Goal: Information Seeking & Learning: Compare options

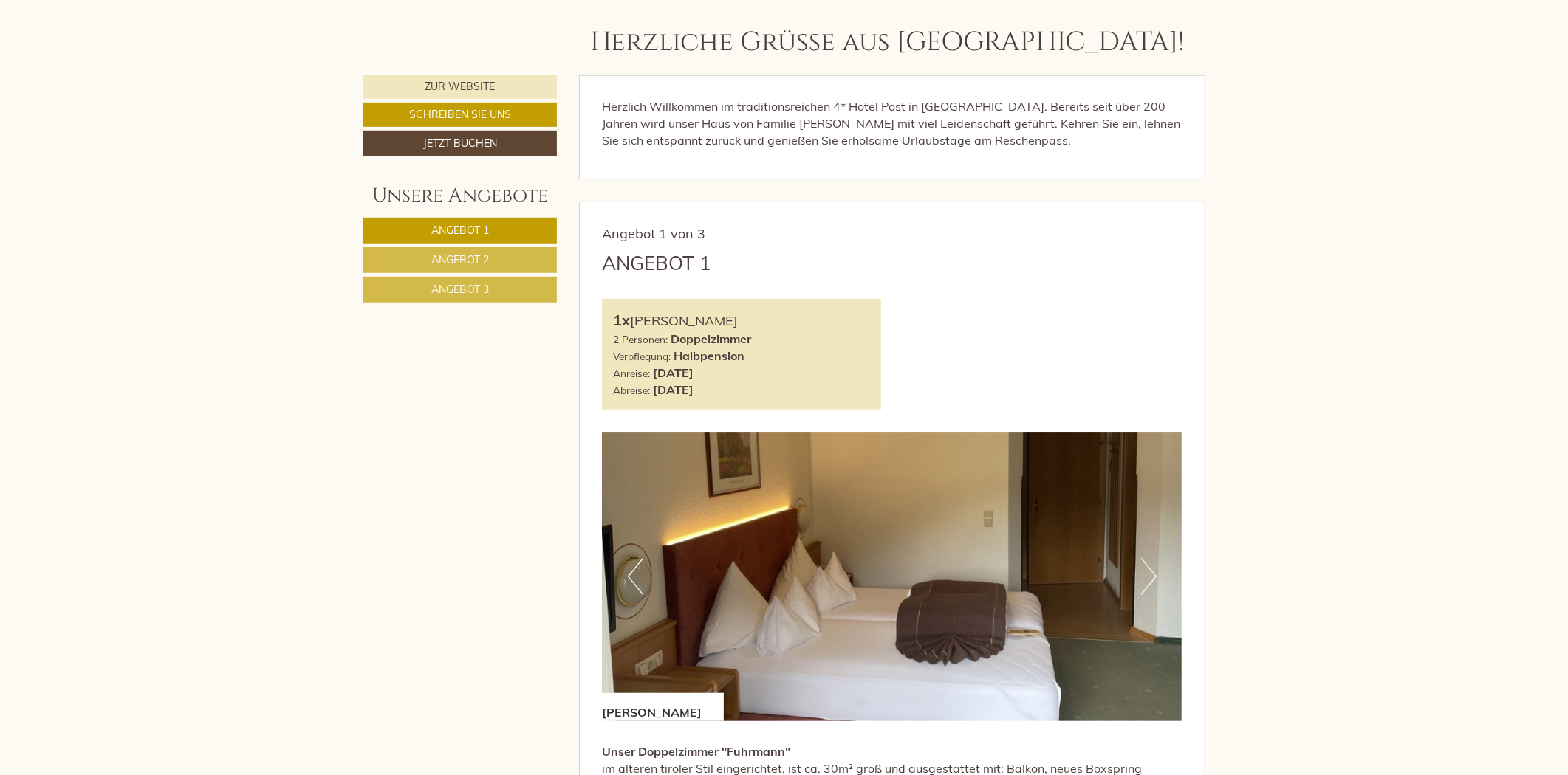
scroll to position [821, 0]
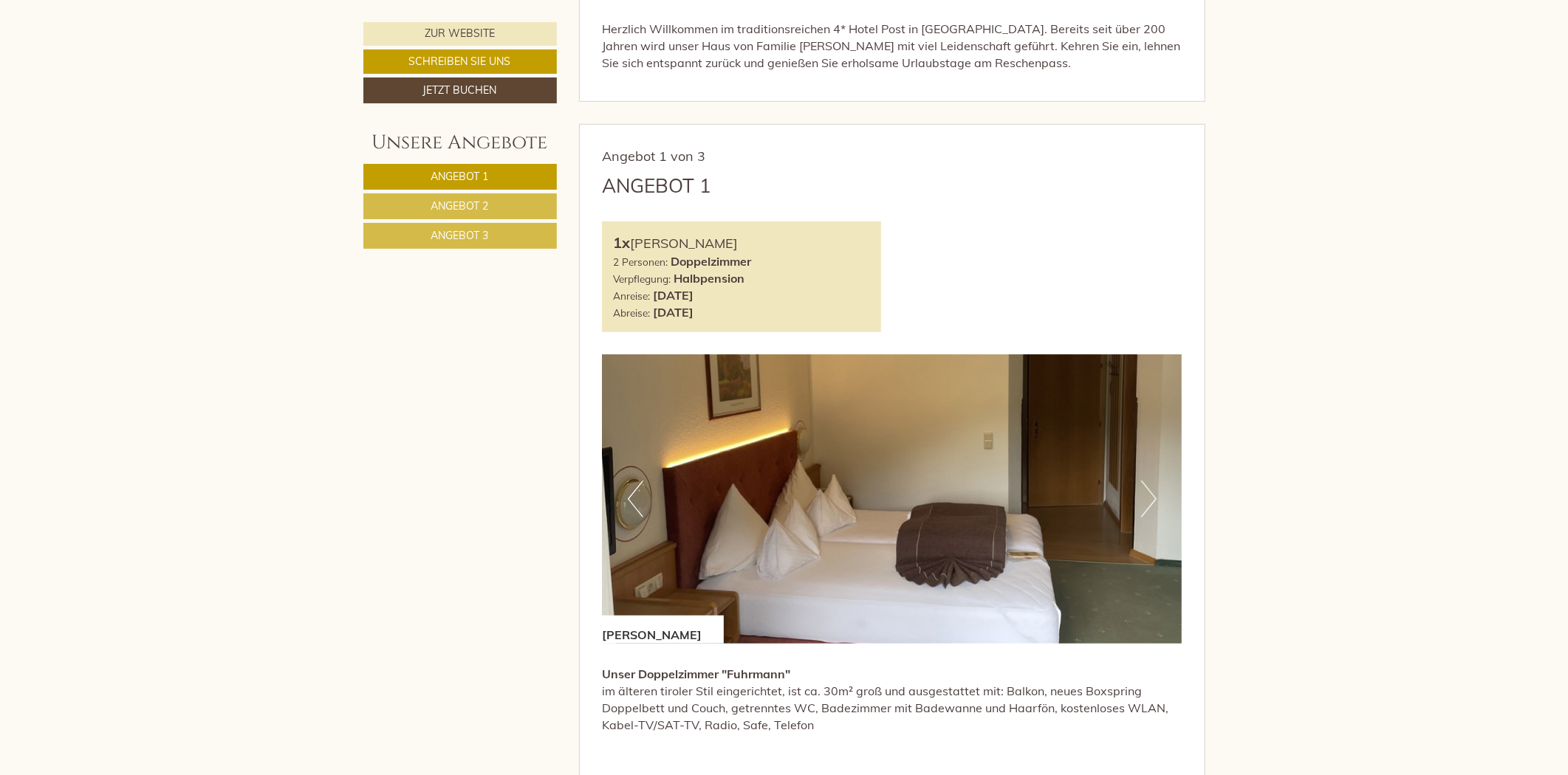
click at [514, 212] on link "Angebot 2" at bounding box center [460, 206] width 193 height 25
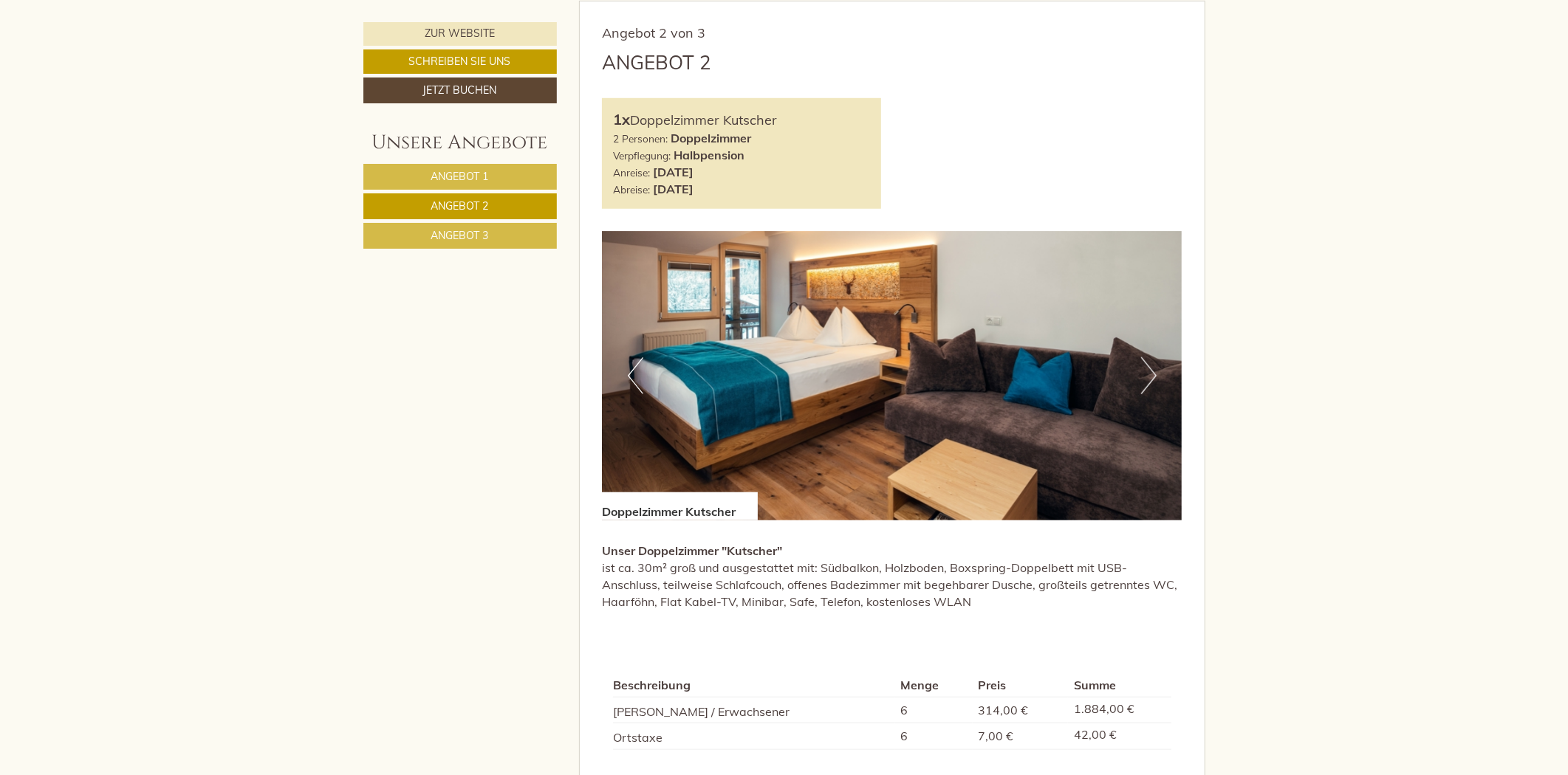
click at [513, 232] on link "Angebot 3" at bounding box center [460, 236] width 193 height 25
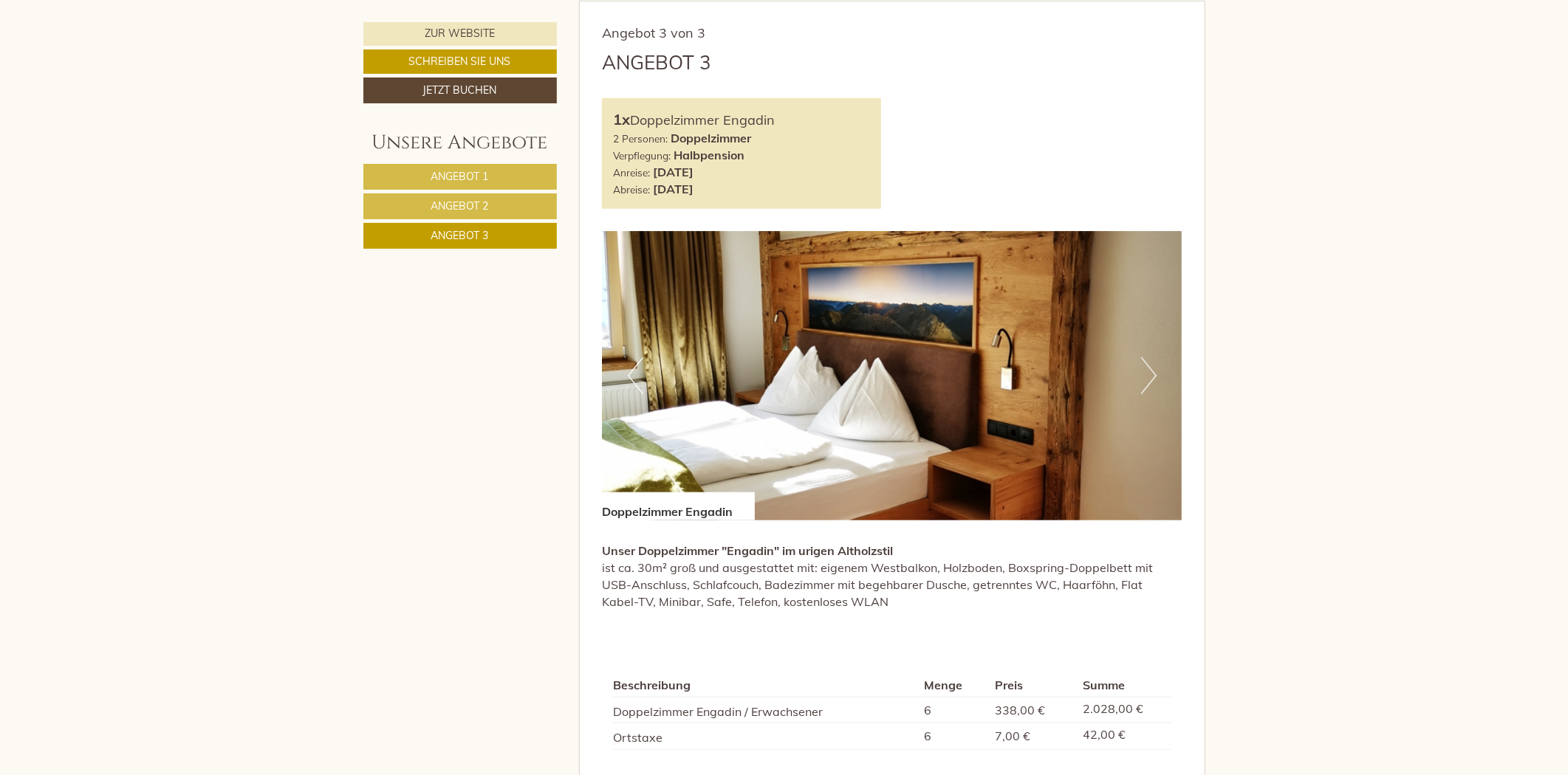
click at [513, 210] on link "Angebot 2" at bounding box center [460, 206] width 193 height 25
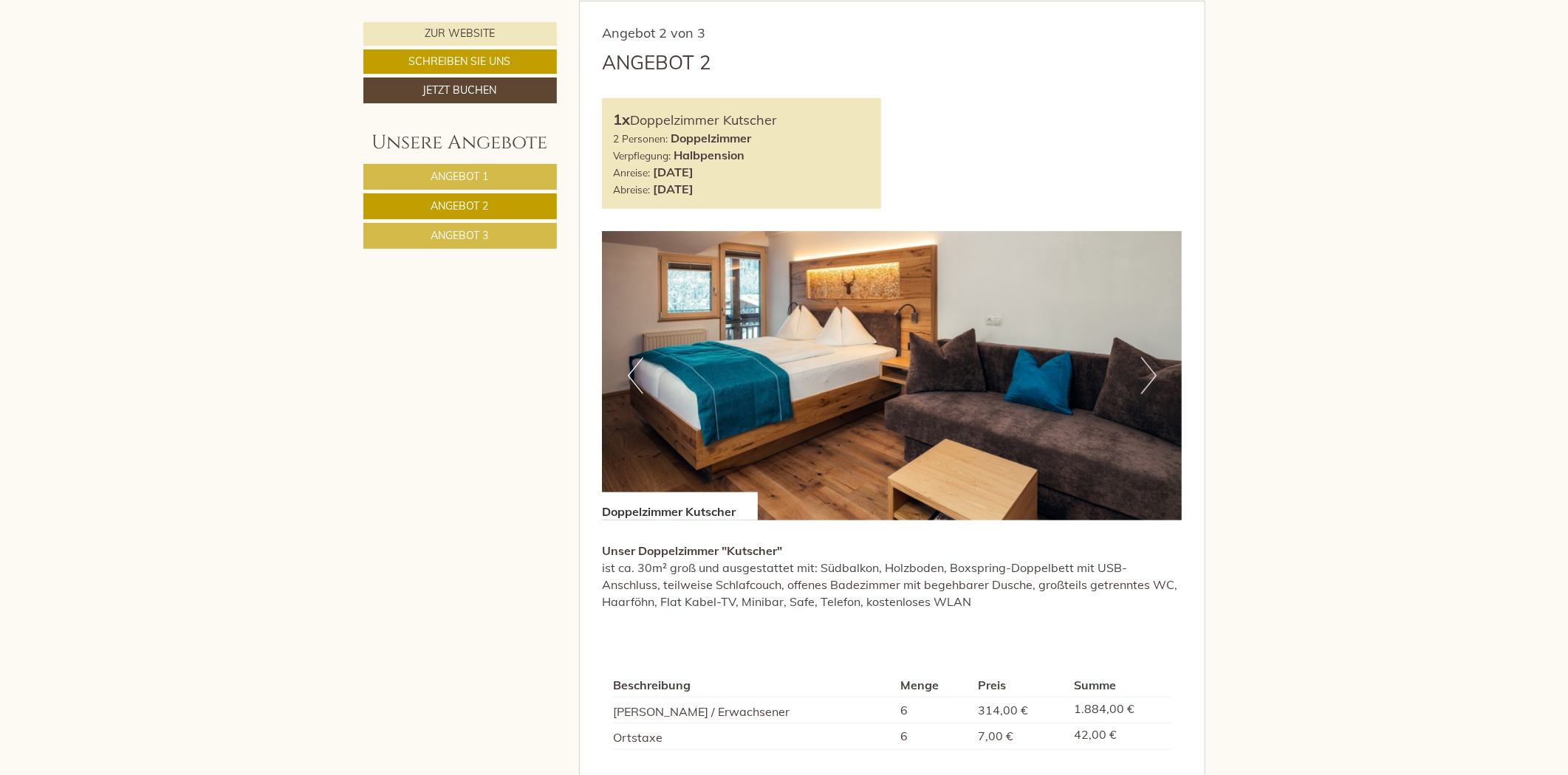
click at [522, 245] on link "Angebot 3" at bounding box center [460, 236] width 193 height 25
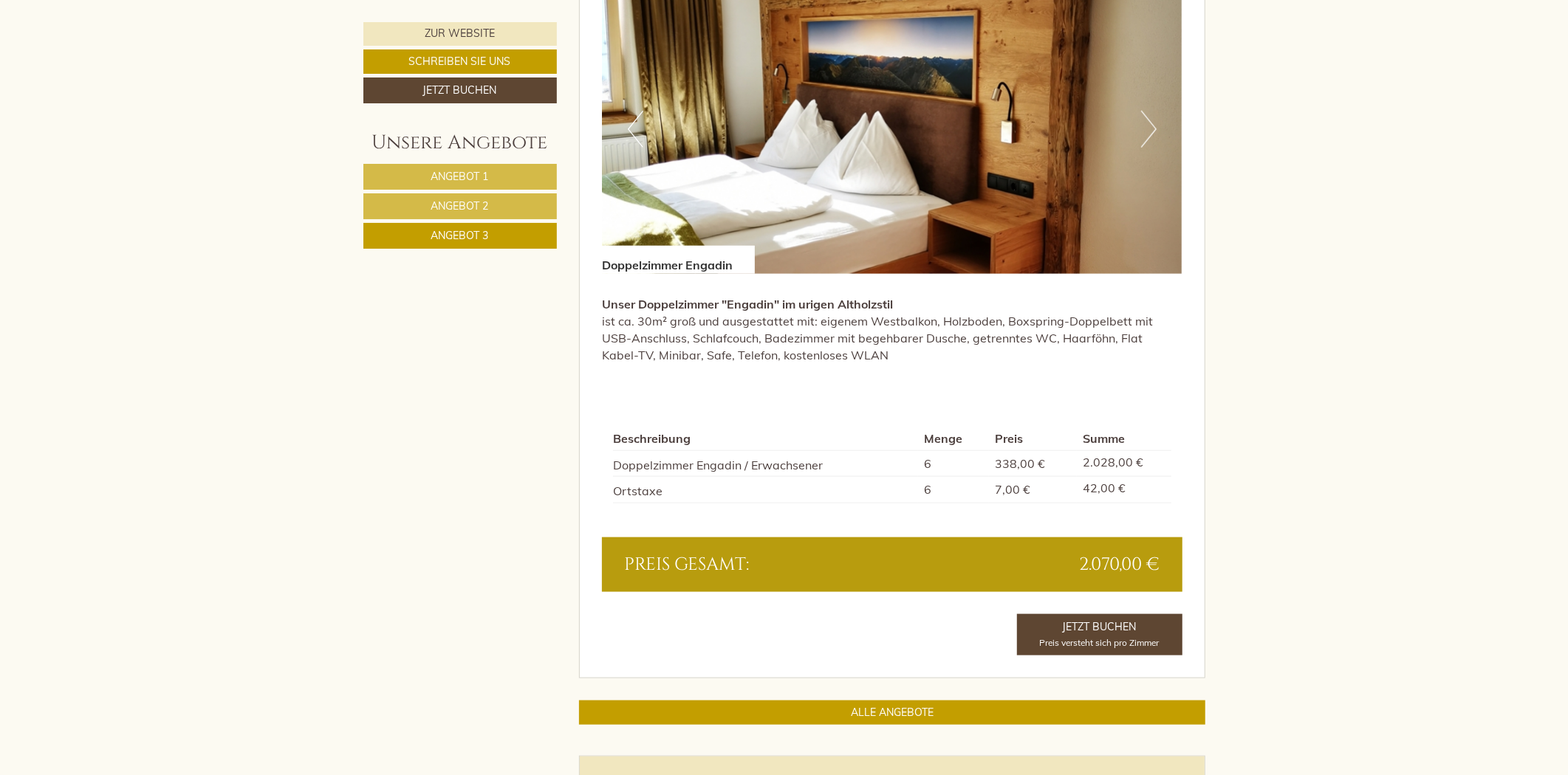
click at [459, 198] on link "Angebot 2" at bounding box center [460, 206] width 193 height 25
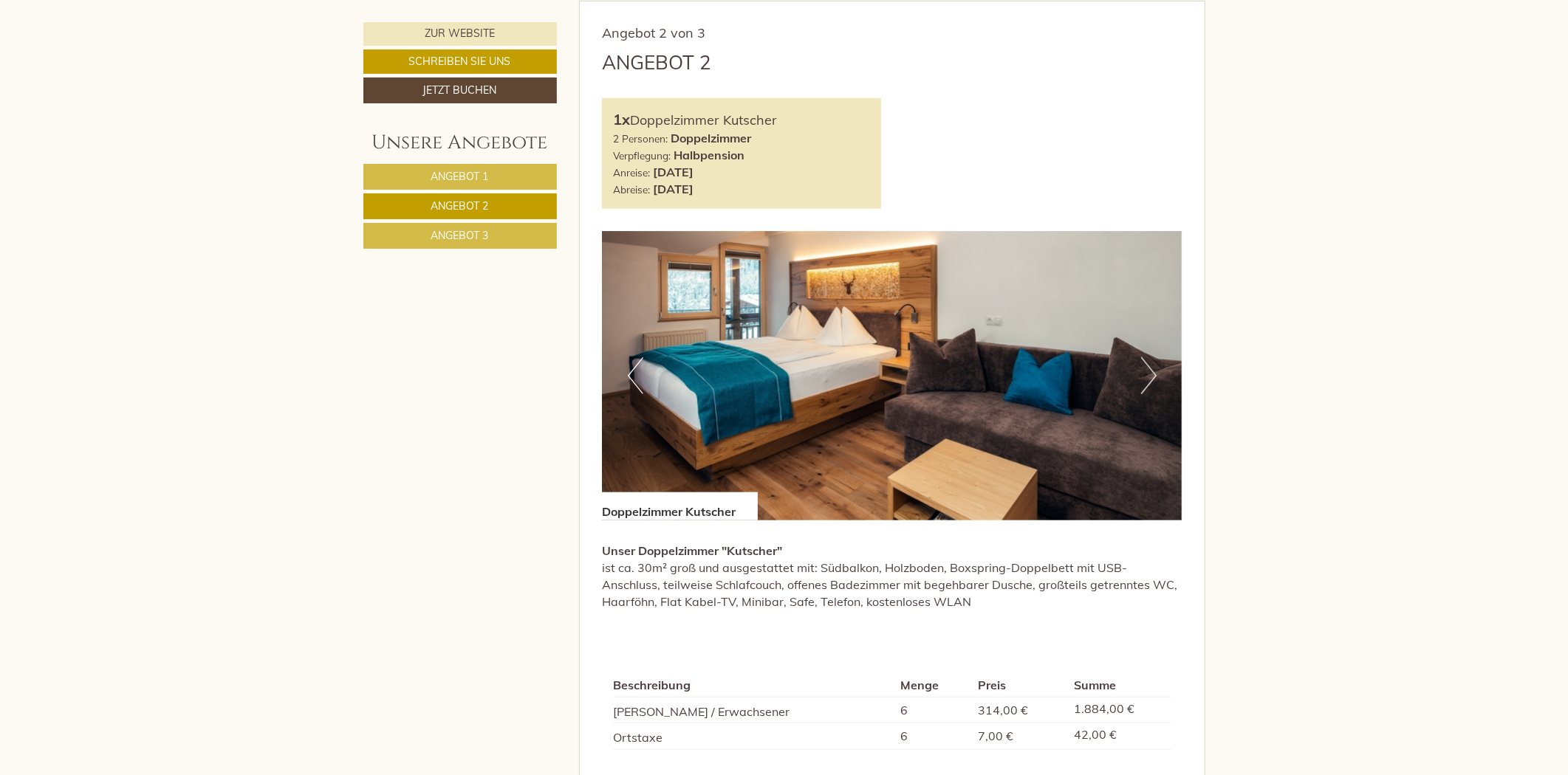
click at [466, 168] on link "Angebot 1" at bounding box center [460, 177] width 193 height 25
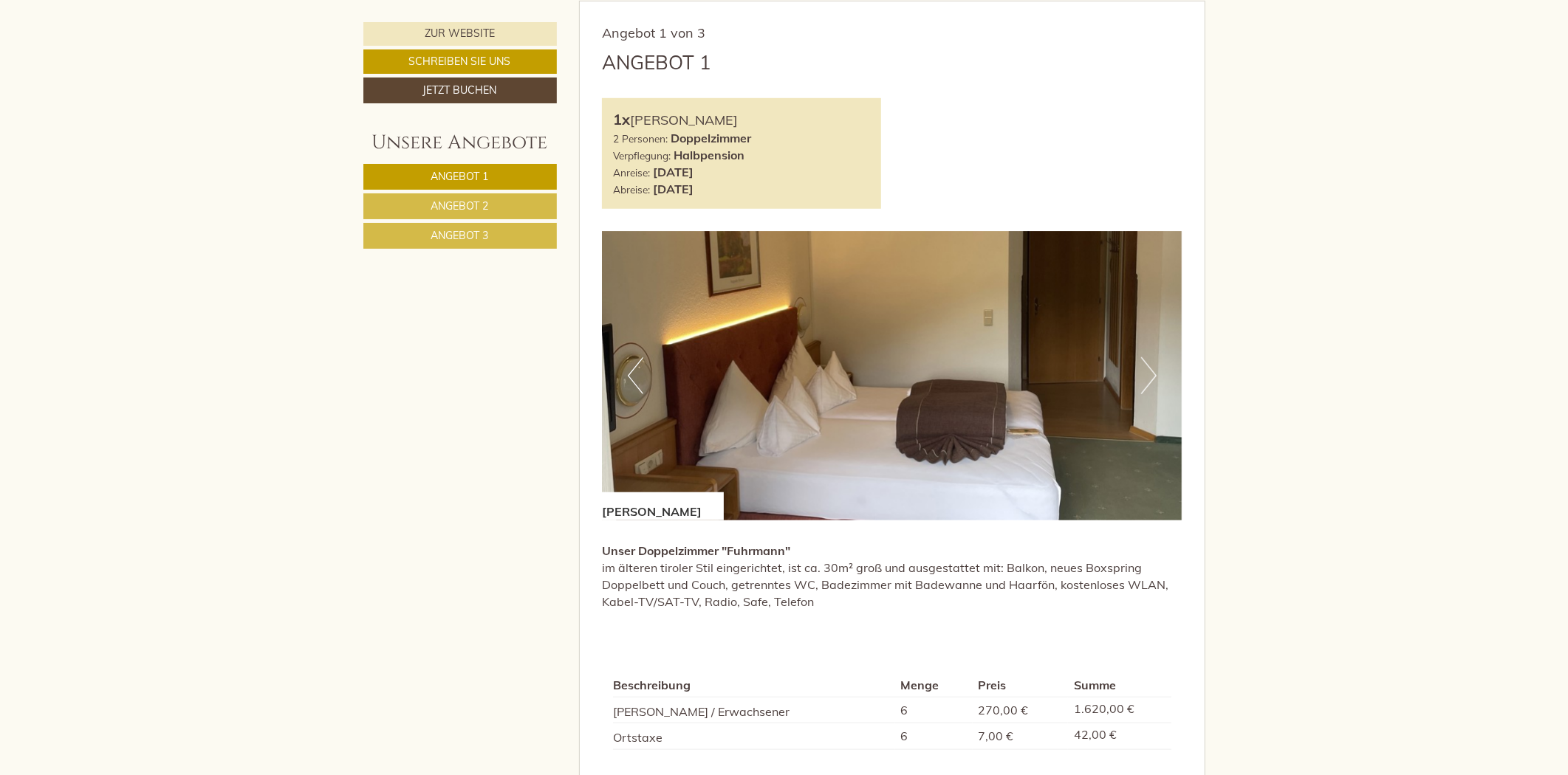
click at [514, 215] on link "Angebot 2" at bounding box center [460, 206] width 193 height 25
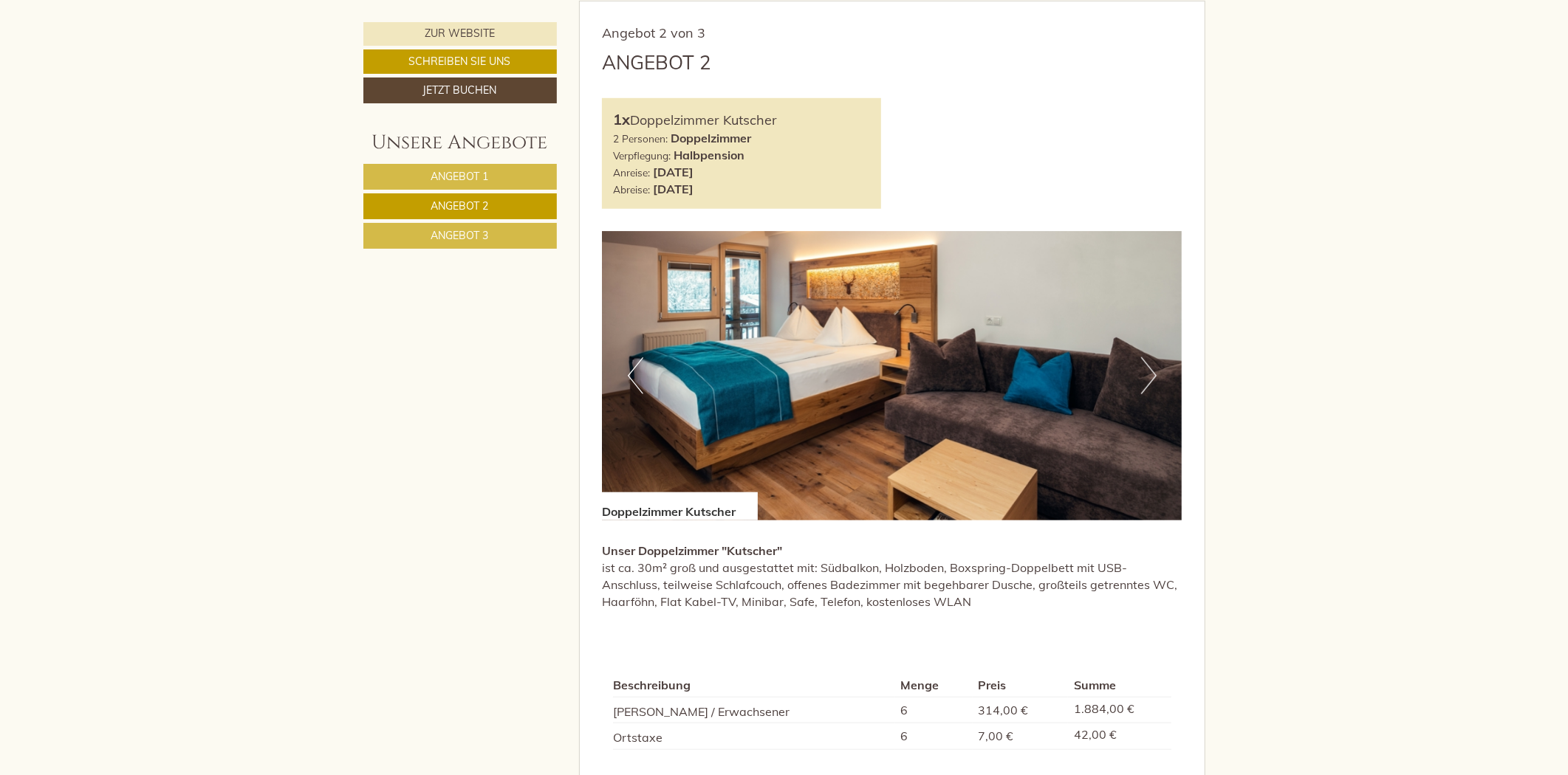
click at [514, 224] on link "Angebot 3" at bounding box center [460, 236] width 193 height 25
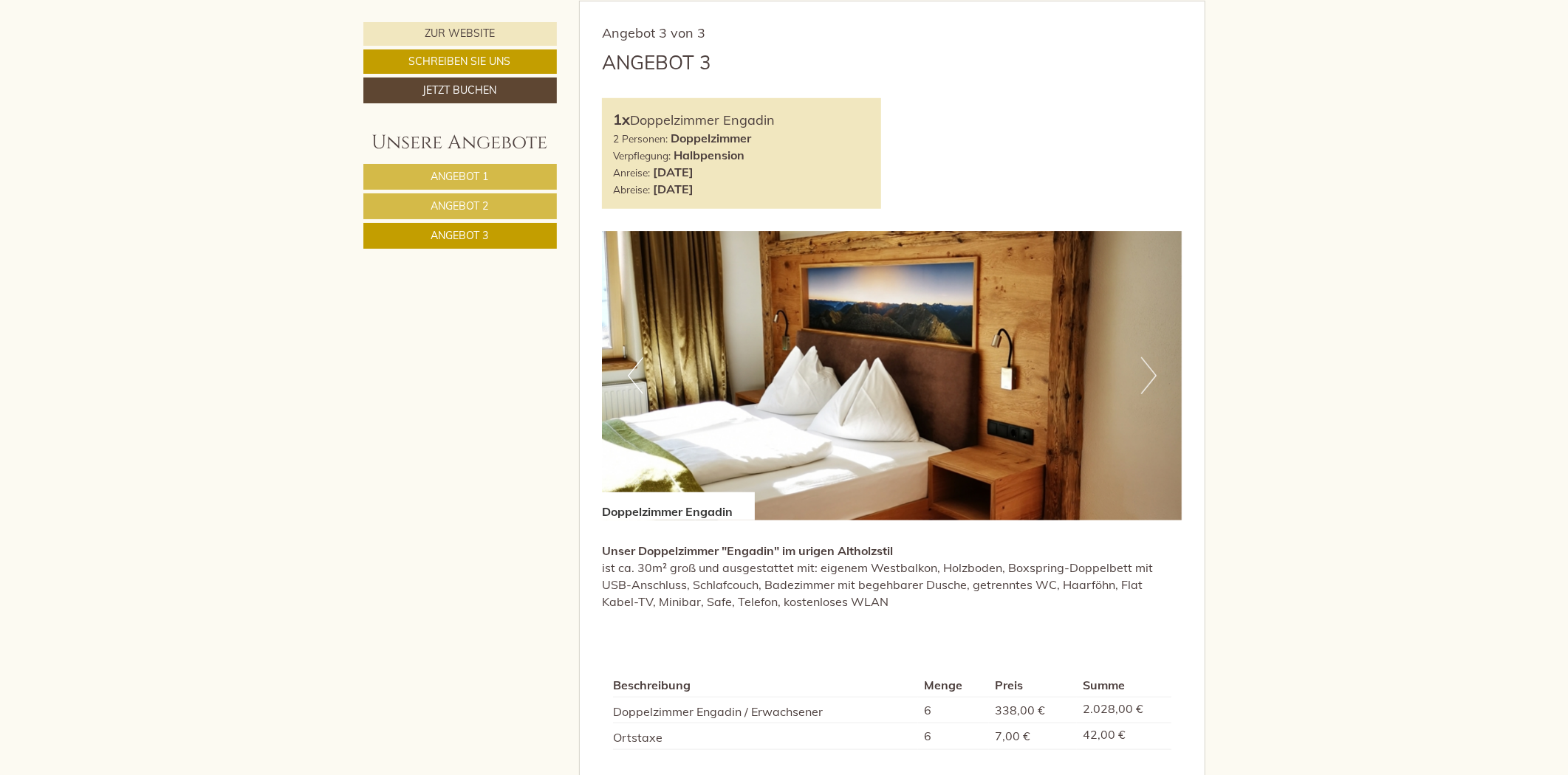
click at [517, 199] on link "Angebot 2" at bounding box center [460, 206] width 193 height 25
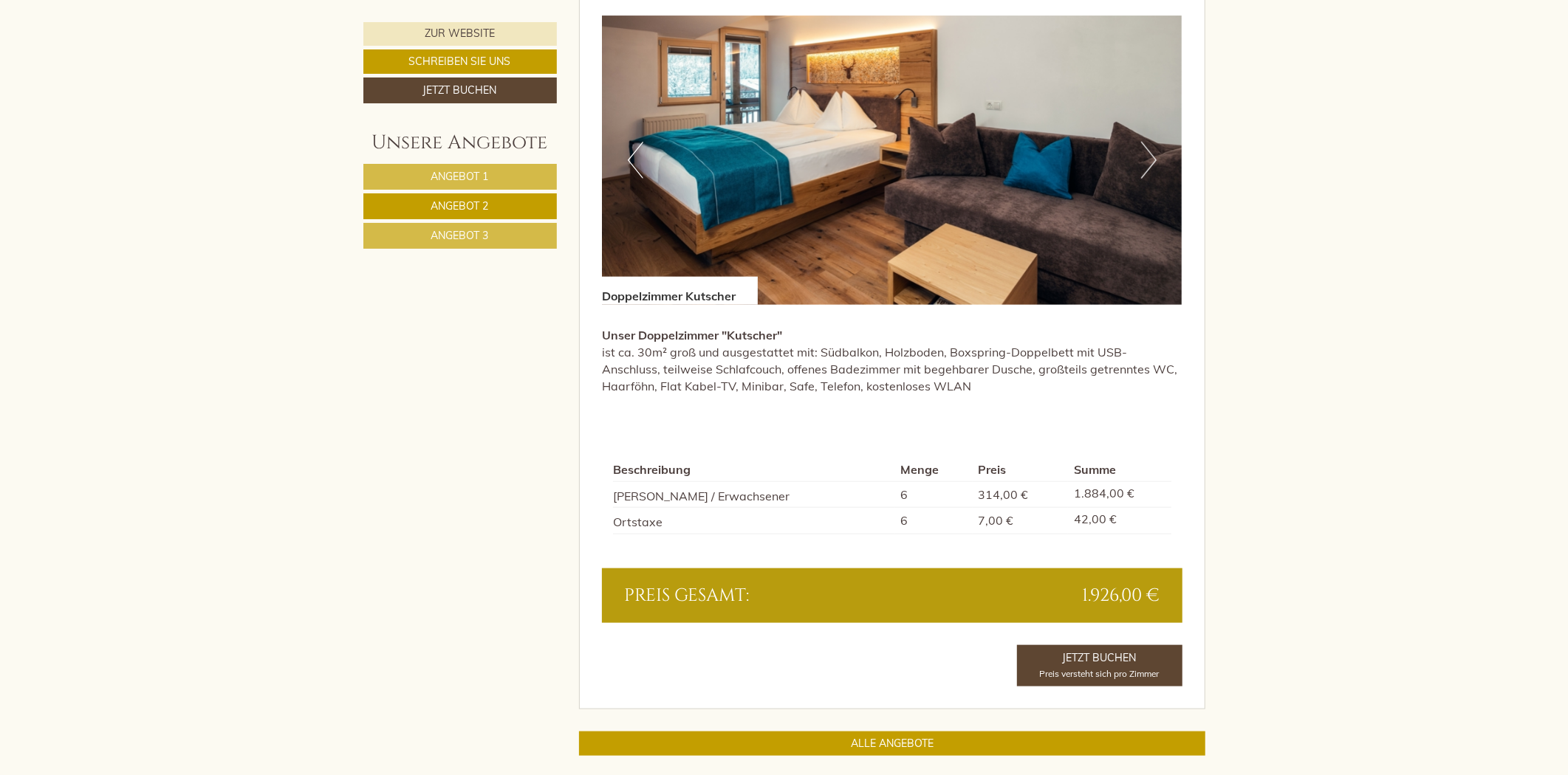
scroll to position [1190, 0]
